Goal: Transaction & Acquisition: Book appointment/travel/reservation

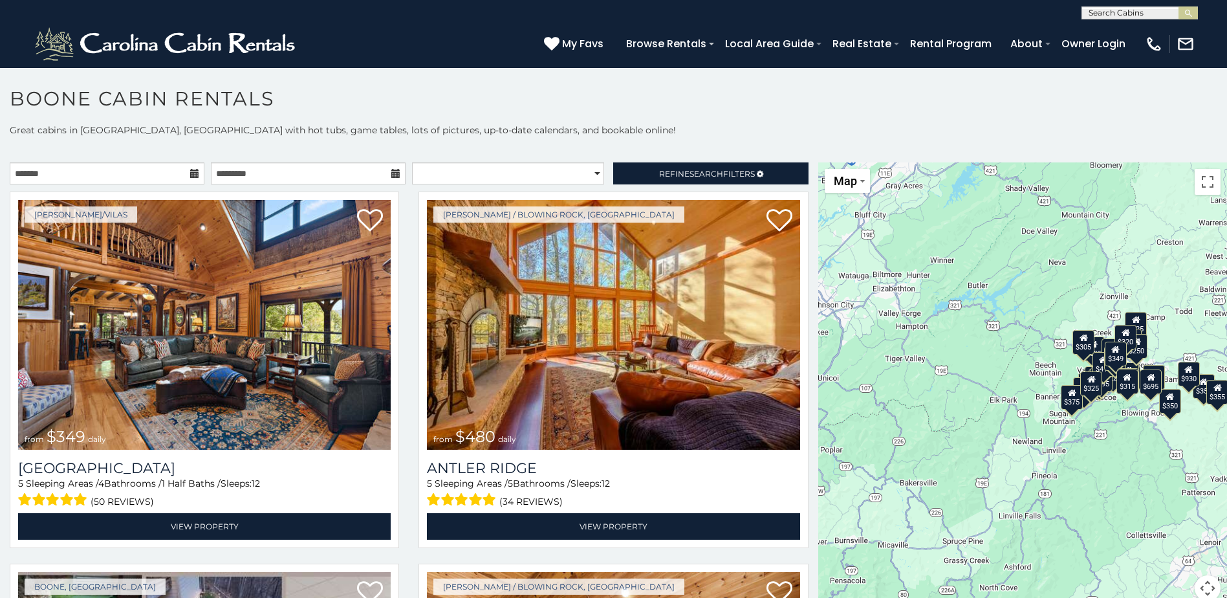
scroll to position [1, 0]
click at [1095, 14] on input "text" at bounding box center [1138, 14] width 113 height 13
type input "****"
click at [1110, 35] on em "Wish" at bounding box center [1100, 31] width 23 height 12
click at [1184, 12] on img "submit" at bounding box center [1189, 13] width 10 height 10
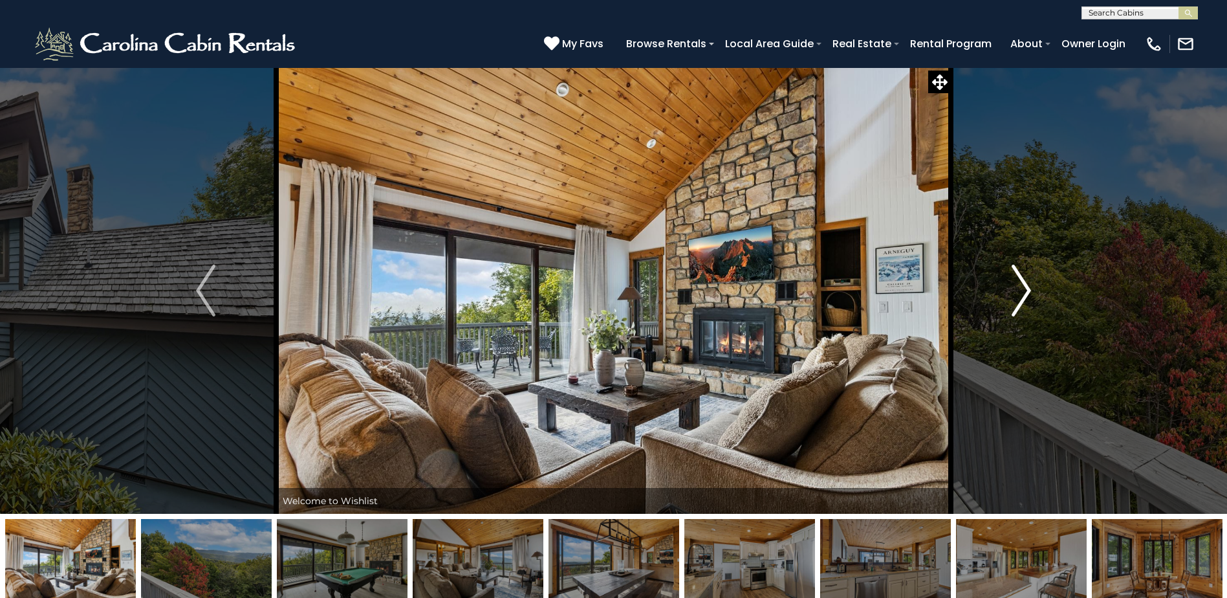
click at [1021, 289] on img "Next" at bounding box center [1021, 291] width 19 height 52
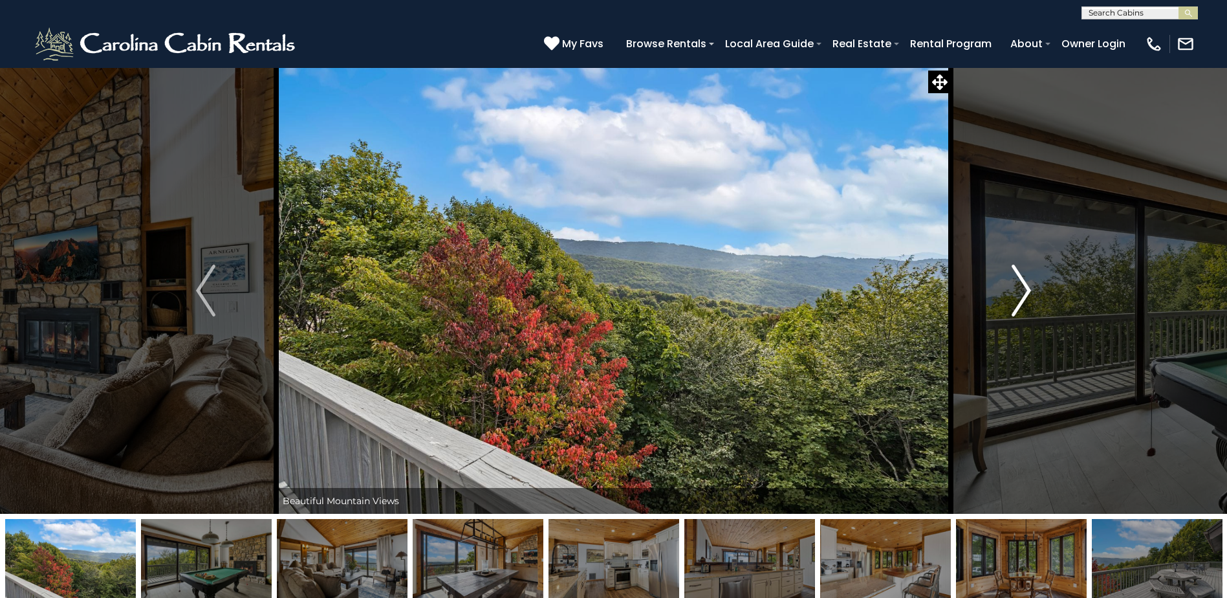
click at [1026, 288] on img "Next" at bounding box center [1021, 291] width 19 height 52
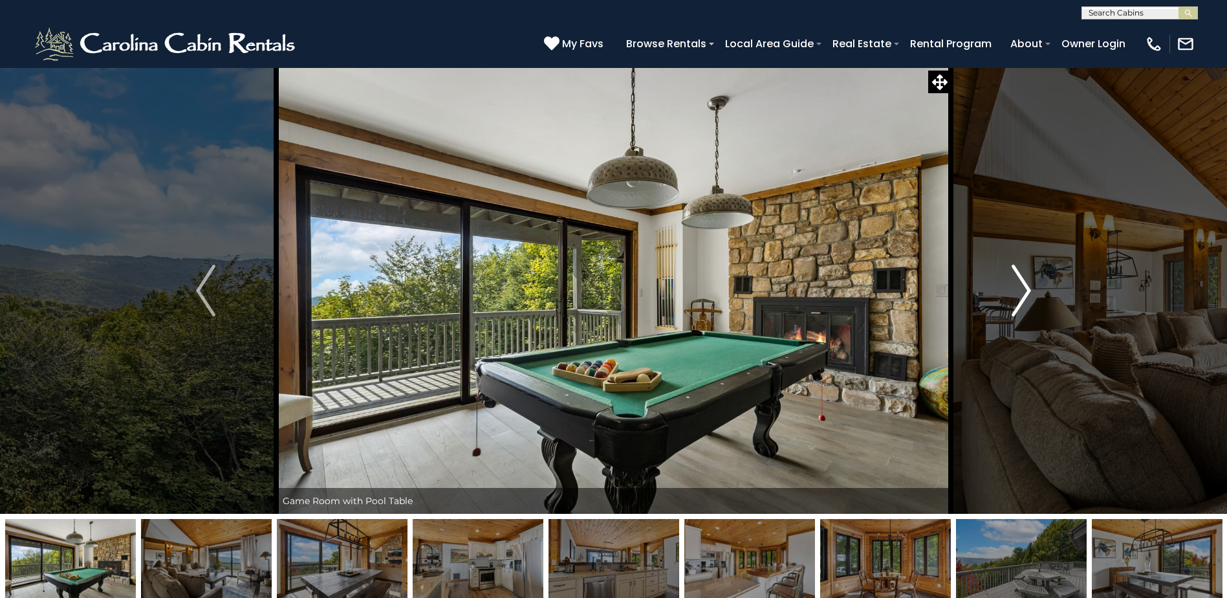
click at [1020, 290] on img "Next" at bounding box center [1021, 291] width 19 height 52
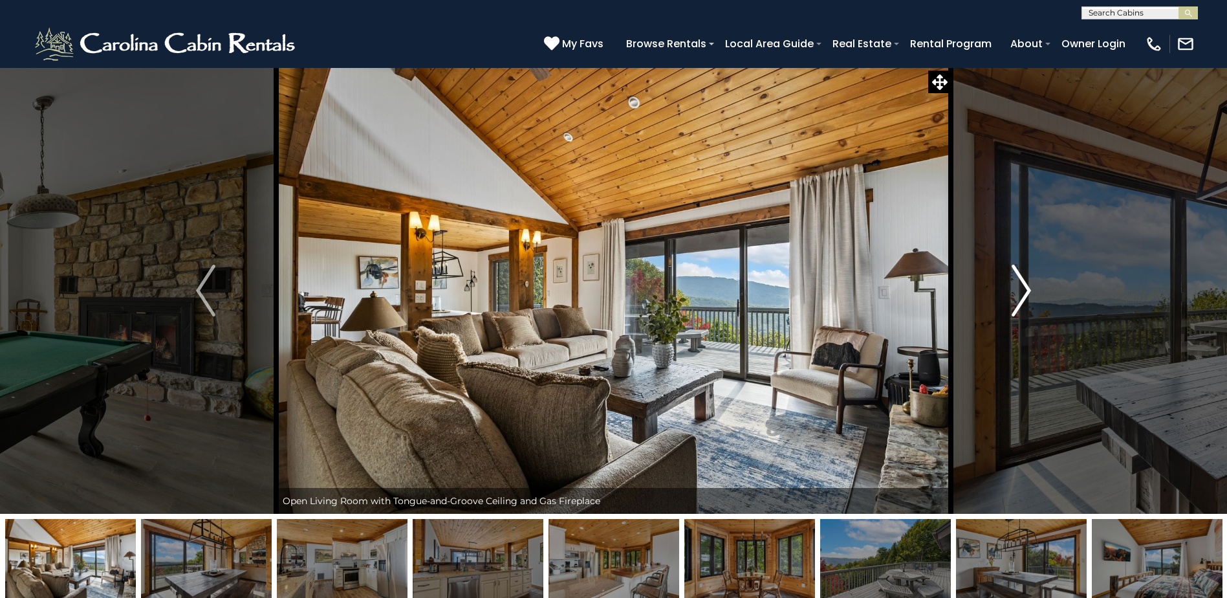
click at [1025, 287] on img "Next" at bounding box center [1021, 291] width 19 height 52
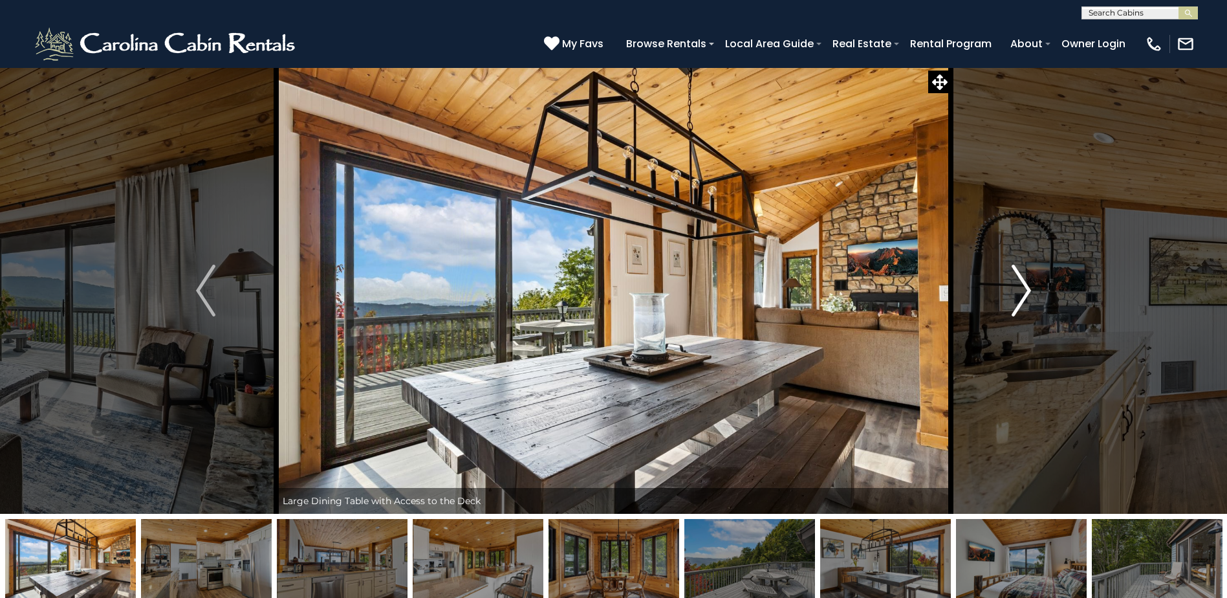
click at [1027, 291] on img "Next" at bounding box center [1021, 291] width 19 height 52
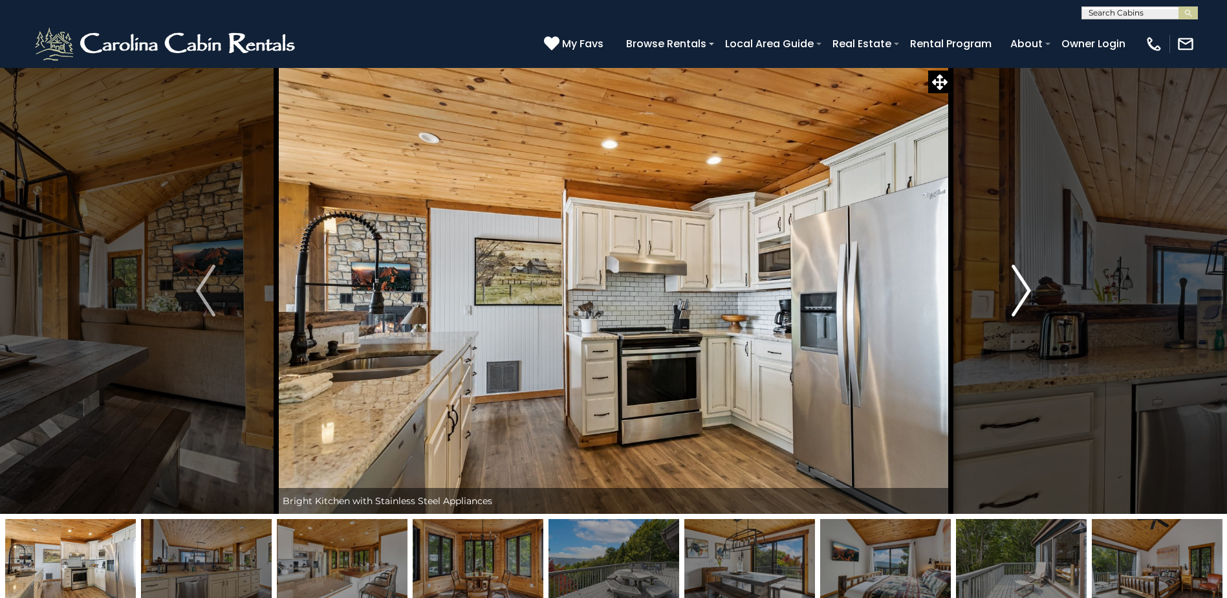
click at [1018, 280] on img "Next" at bounding box center [1021, 291] width 19 height 52
